Goal: Task Accomplishment & Management: Complete application form

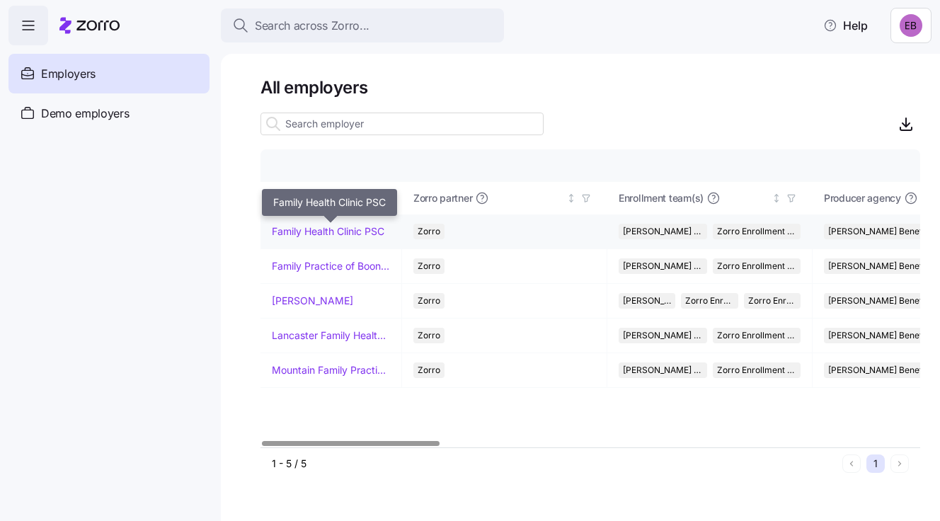
click at [338, 231] on link "Family Health Clinic PSC" at bounding box center [328, 231] width 113 height 14
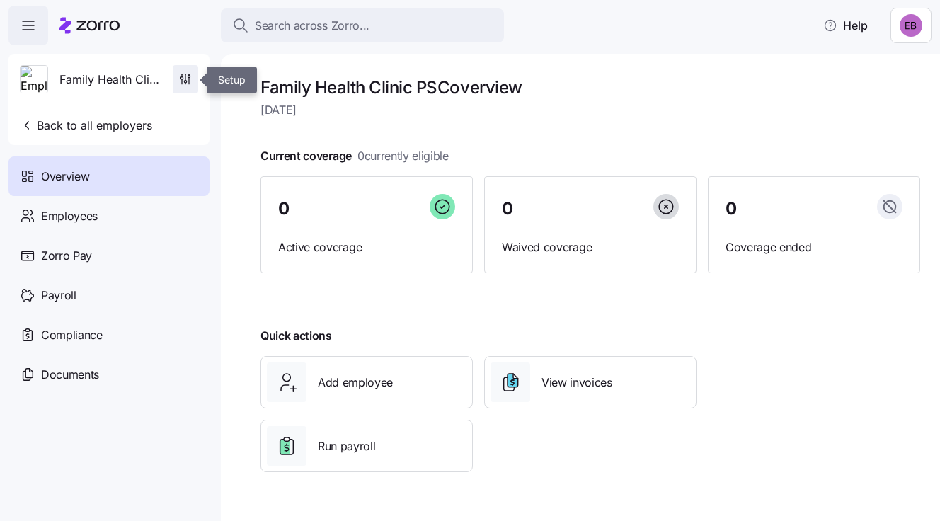
click at [185, 76] on icon "button" at bounding box center [185, 79] width 14 height 14
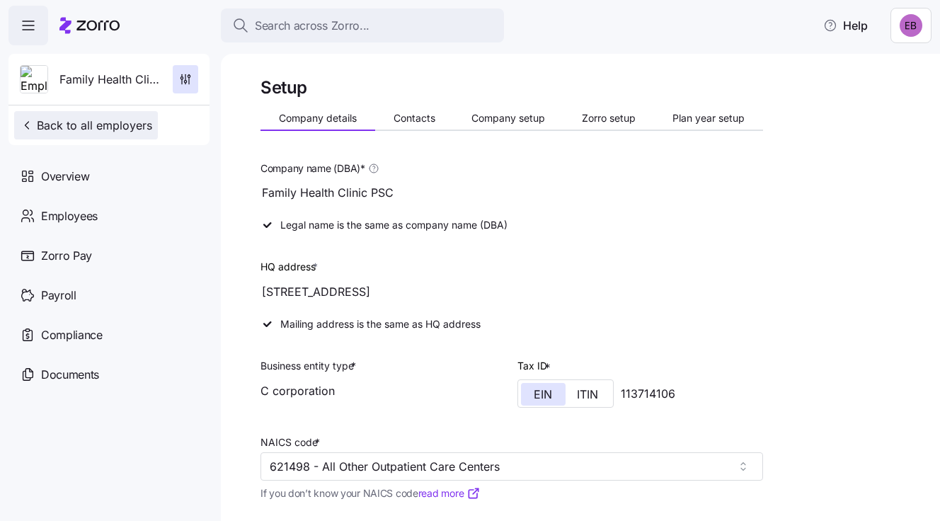
click at [97, 125] on span "Back to all employers" at bounding box center [86, 125] width 132 height 17
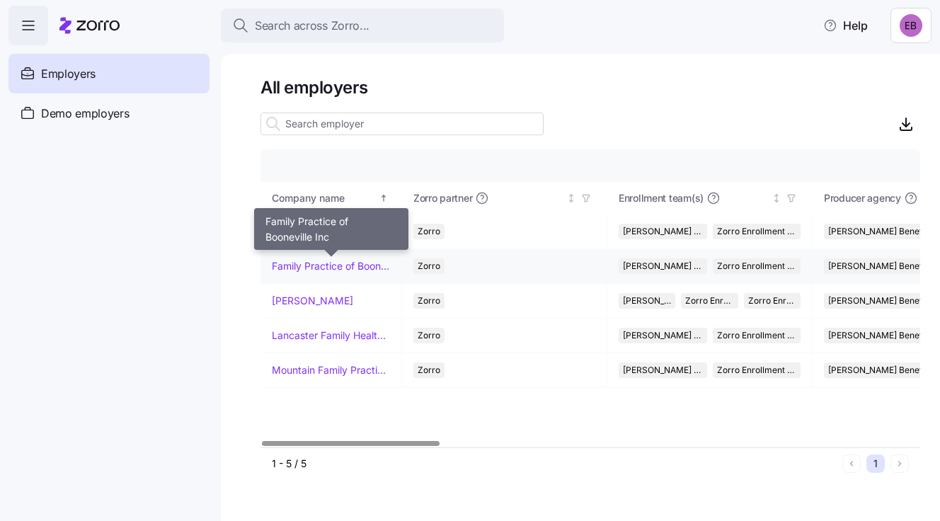
click at [299, 261] on link "Family Practice of Booneville Inc" at bounding box center [331, 266] width 118 height 14
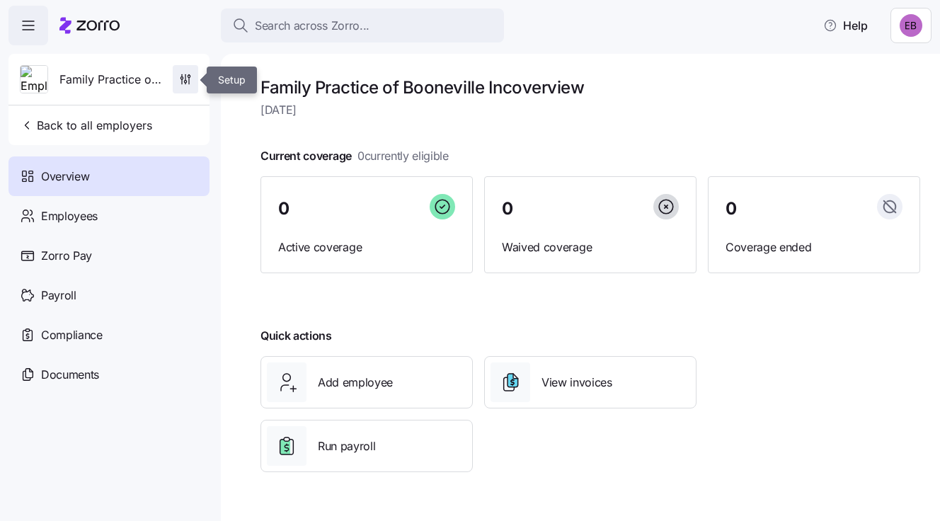
click at [184, 78] on icon "button" at bounding box center [185, 79] width 14 height 14
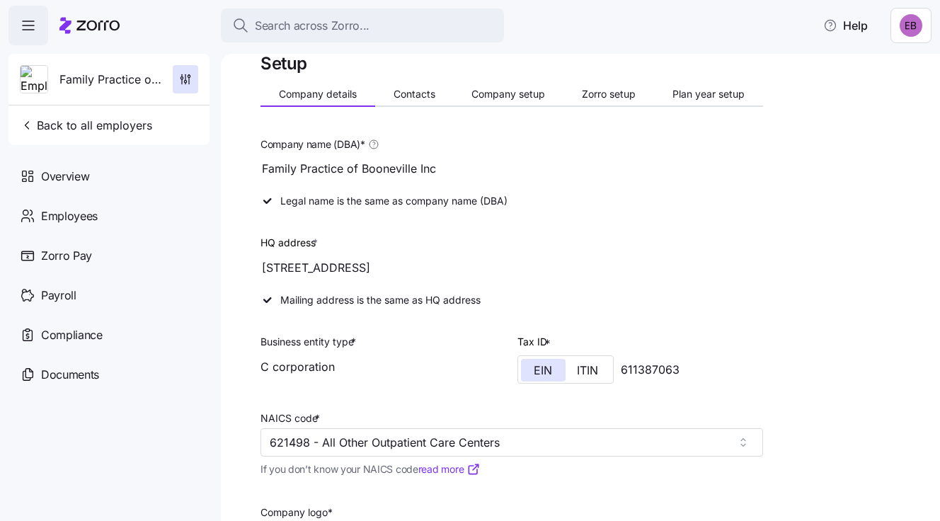
scroll to position [1, 0]
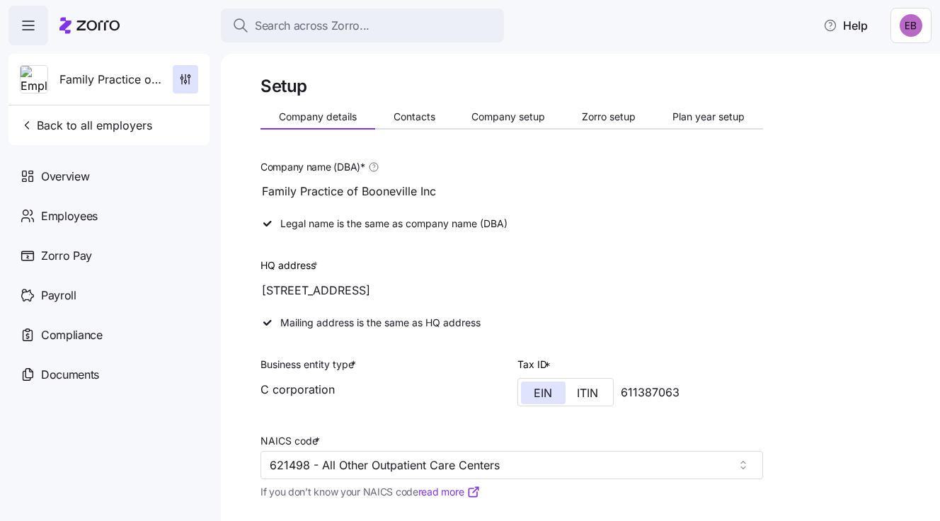
click at [270, 319] on div "Mailing address is the same as HQ address" at bounding box center [512, 322] width 514 height 25
click at [183, 79] on icon "button" at bounding box center [185, 79] width 14 height 14
click at [82, 130] on span "Back to all employers" at bounding box center [86, 125] width 132 height 17
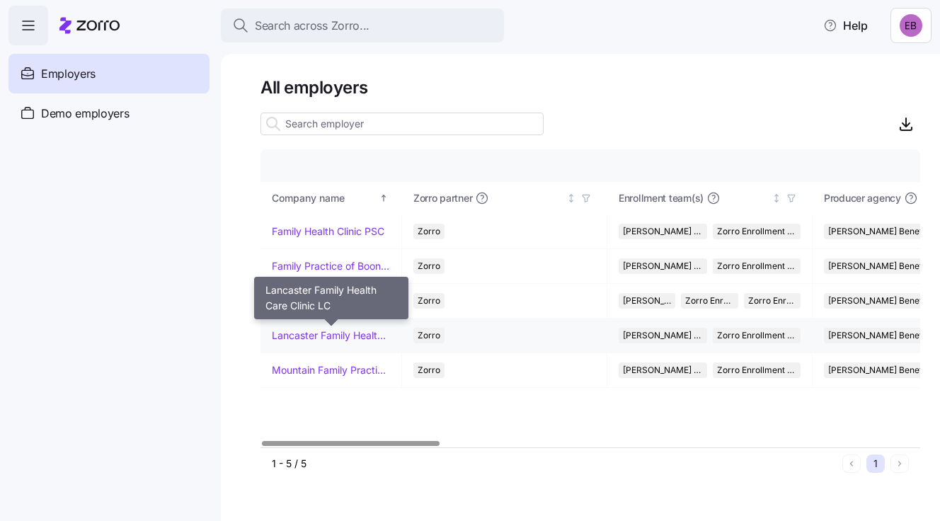
click at [291, 332] on link "Lancaster Family Health Care Clinic LC" at bounding box center [331, 336] width 118 height 14
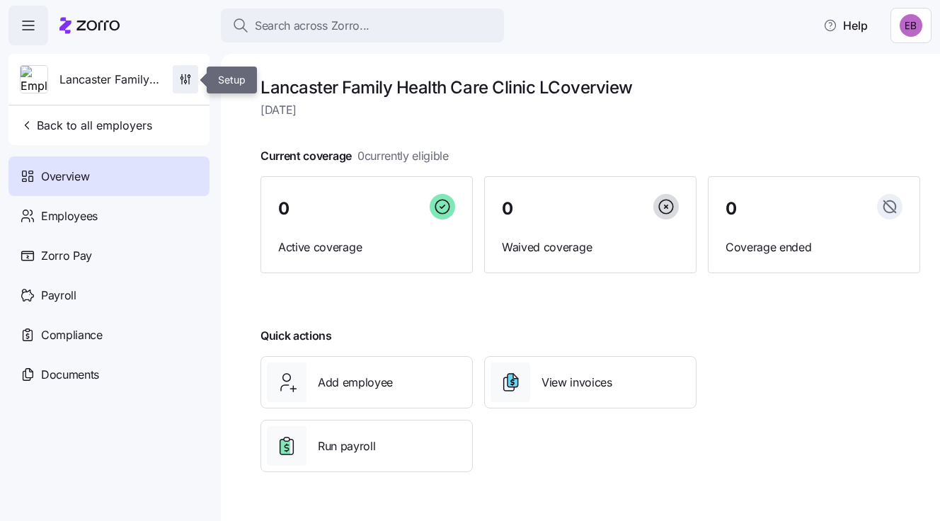
click at [186, 81] on icon "button" at bounding box center [185, 82] width 2 height 2
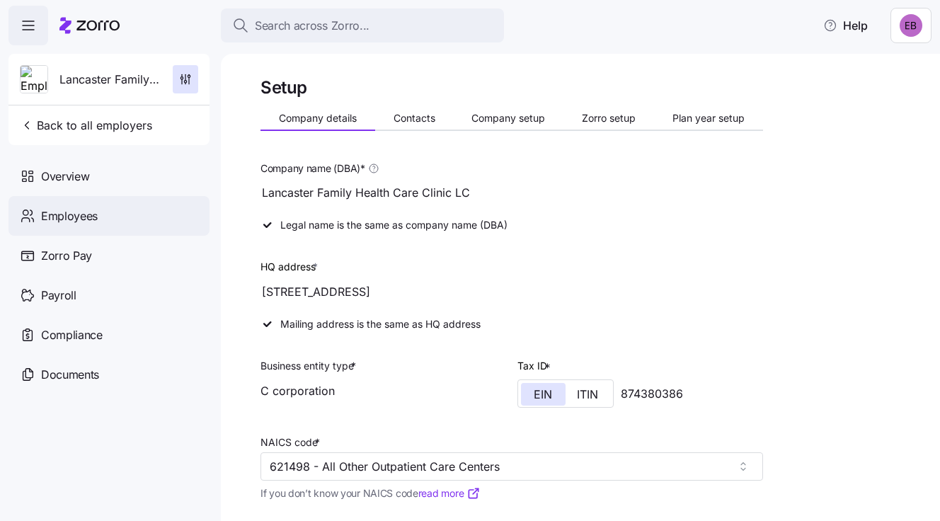
click at [74, 217] on span "Employees" at bounding box center [69, 216] width 57 height 18
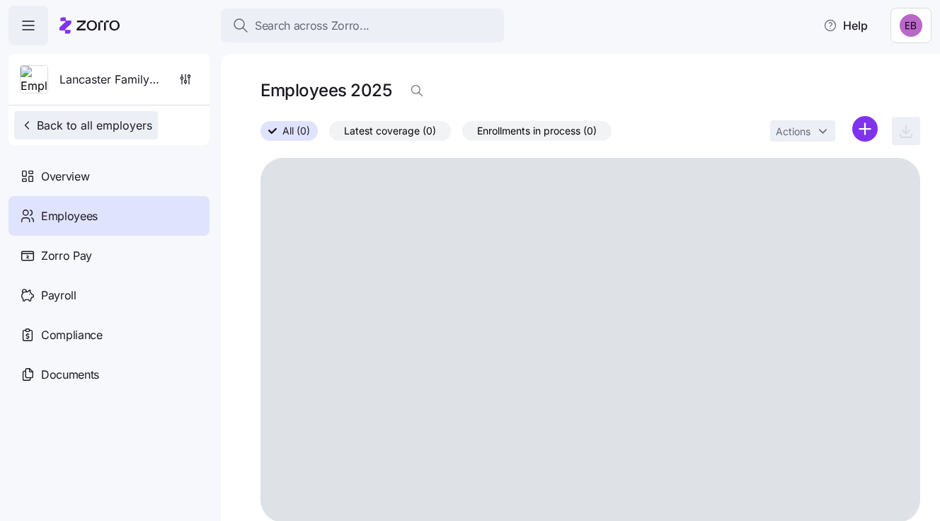
click at [109, 121] on span "Back to all employers" at bounding box center [86, 125] width 132 height 17
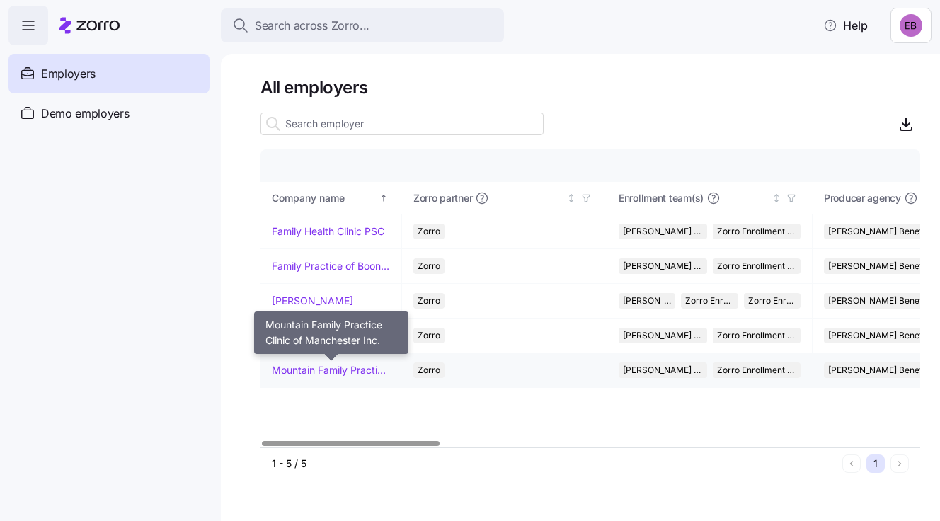
click at [312, 368] on link "Mountain Family Practice Clinic of Manchester Inc." at bounding box center [331, 370] width 118 height 14
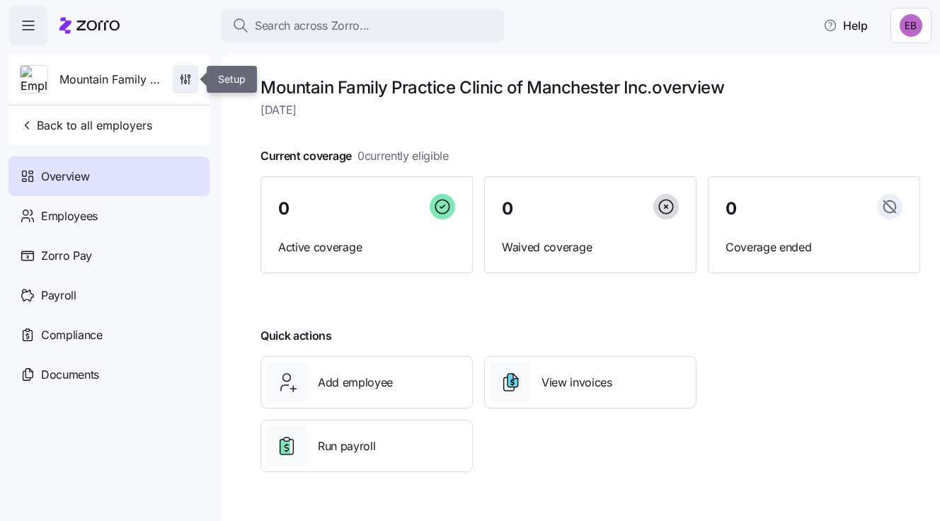
click at [183, 79] on icon "button" at bounding box center [185, 79] width 14 height 14
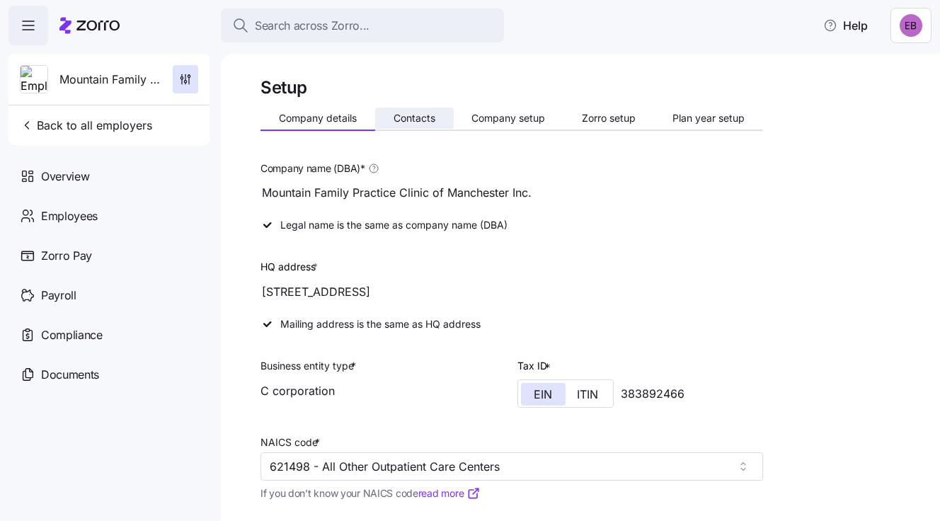
click at [413, 120] on span "Contacts" at bounding box center [415, 118] width 42 height 10
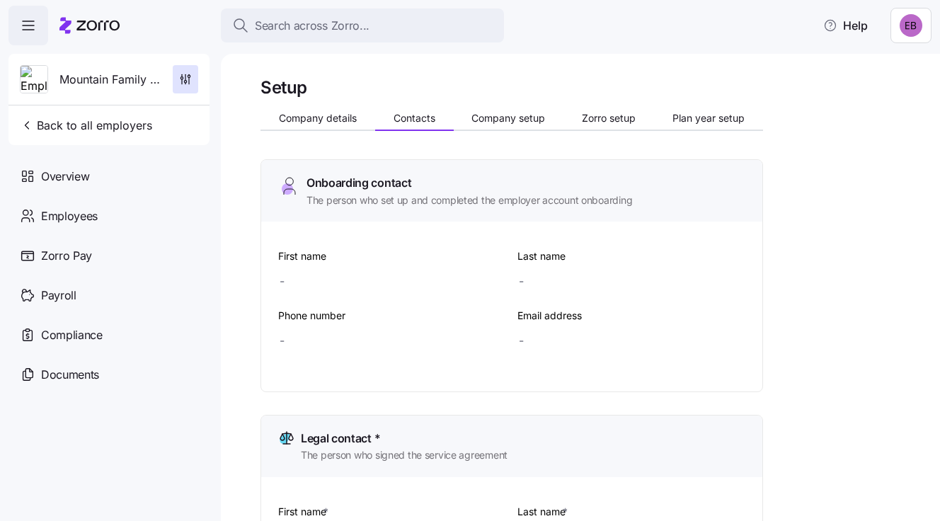
type input "[PERSON_NAME]"
type input "Koretski"
type input "[EMAIL_ADDRESS][DOMAIN_NAME]"
type input "[PERSON_NAME]"
type input "Koretski"
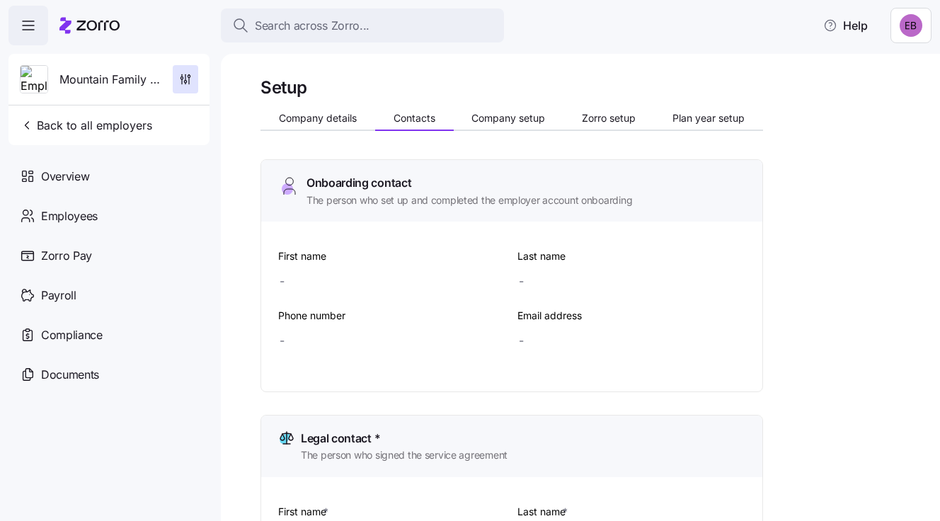
type input "[EMAIL_ADDRESS][DOMAIN_NAME]"
type input "[PERSON_NAME]"
type input "Koretski"
type input "[EMAIL_ADDRESS][DOMAIN_NAME]"
type input "[PHONE_NUMBER]"
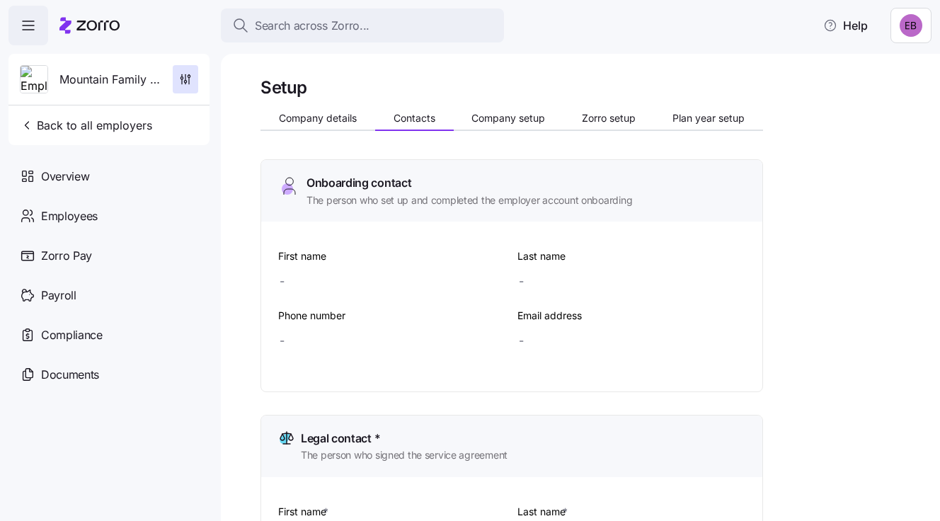
type input "[PHONE_NUMBER]"
click at [486, 113] on span "Company setup" at bounding box center [509, 118] width 74 height 10
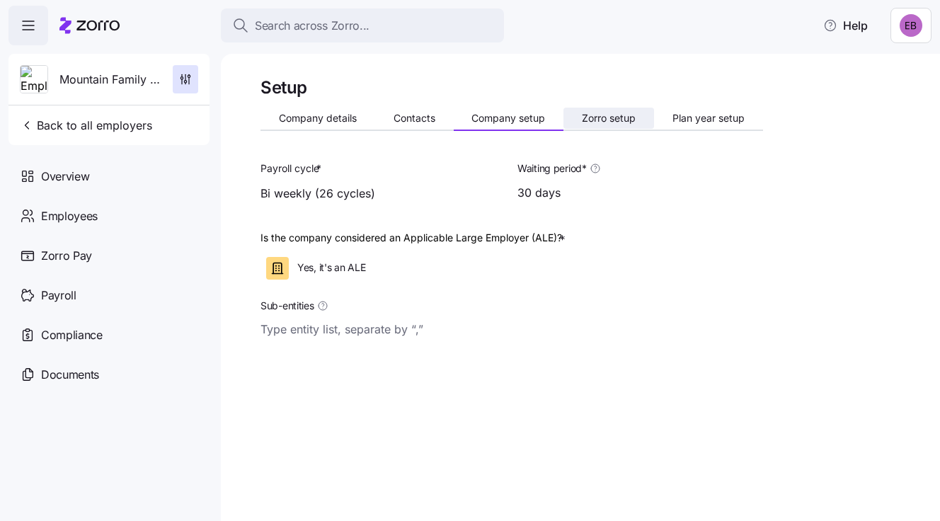
click at [618, 113] on span "Zorro setup" at bounding box center [609, 118] width 54 height 10
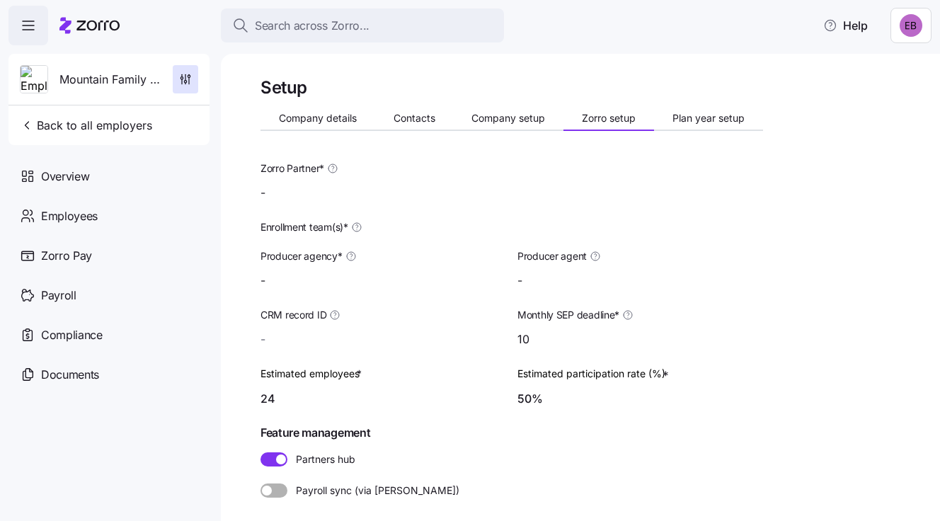
type input "[PERSON_NAME] ([PERSON_NAME][EMAIL_ADDRESS][DOMAIN_NAME])"
type input "Zorro"
type input "[PERSON_NAME] Benefit Group"
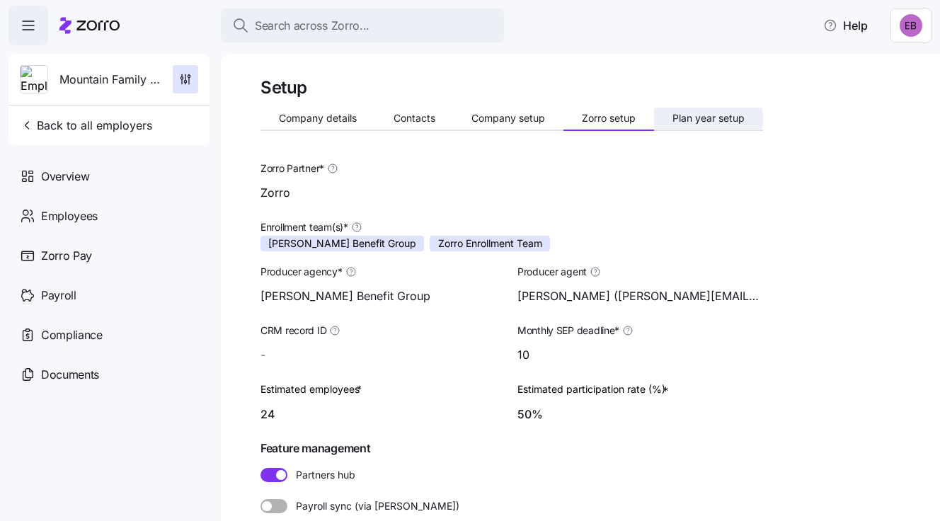
click at [697, 115] on span "Plan year setup" at bounding box center [709, 118] width 72 height 10
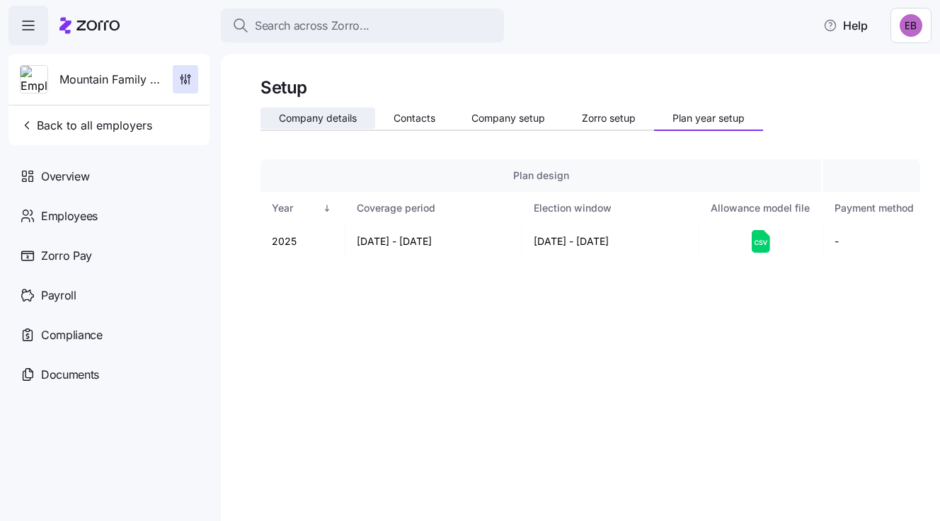
click at [307, 118] on span "Company details" at bounding box center [318, 118] width 78 height 10
